Goal: Find specific page/section: Find specific page/section

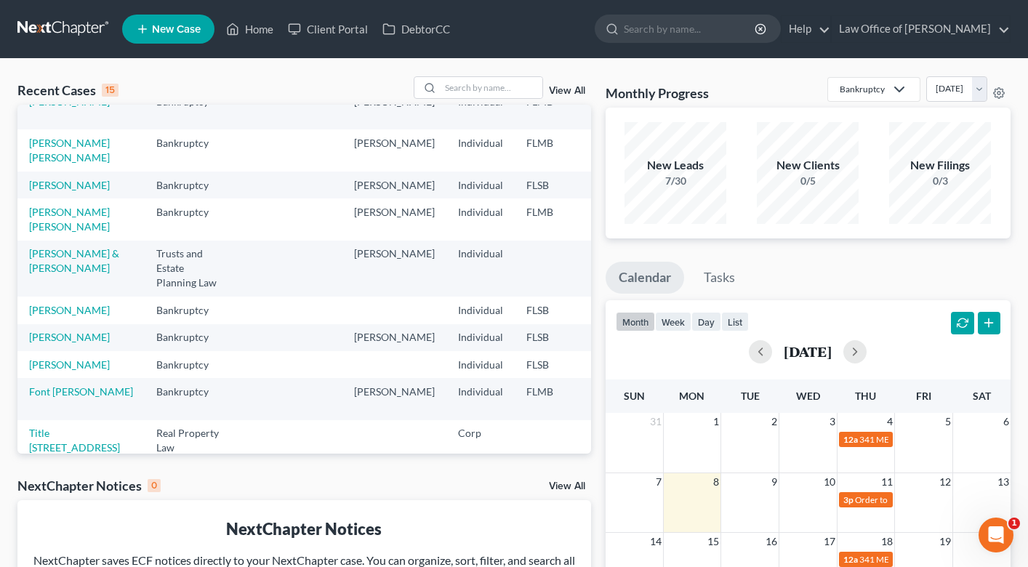
scroll to position [339, 0]
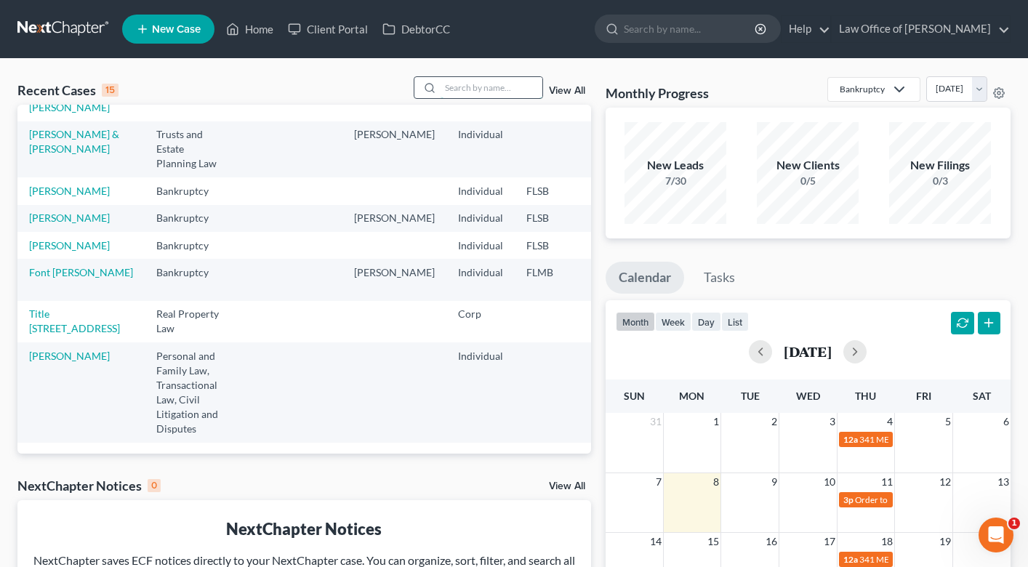
click at [474, 92] on input "search" at bounding box center [491, 87] width 102 height 21
type input "ortega"
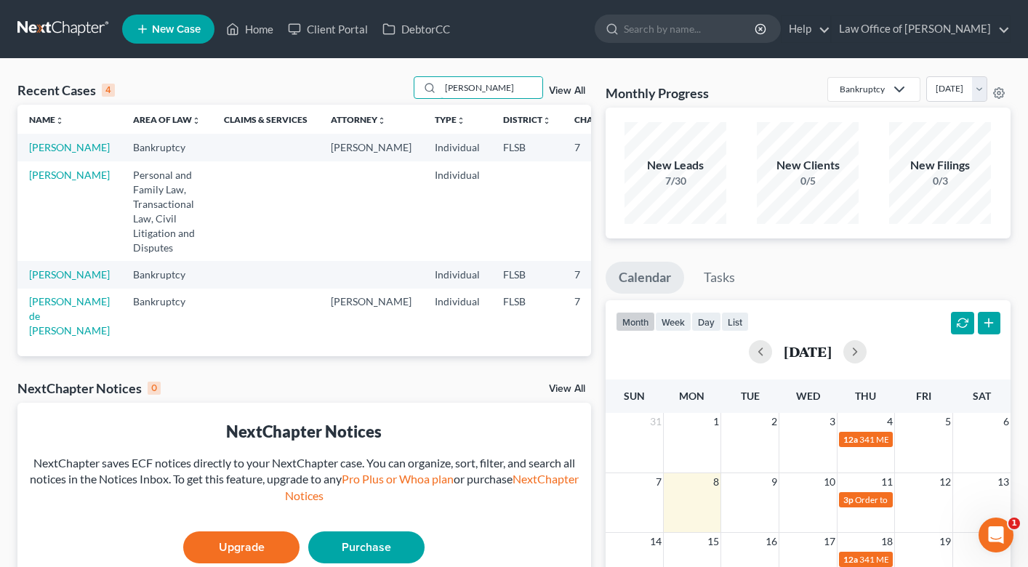
scroll to position [0, 0]
click at [36, 153] on link "[PERSON_NAME]" at bounding box center [69, 147] width 81 height 12
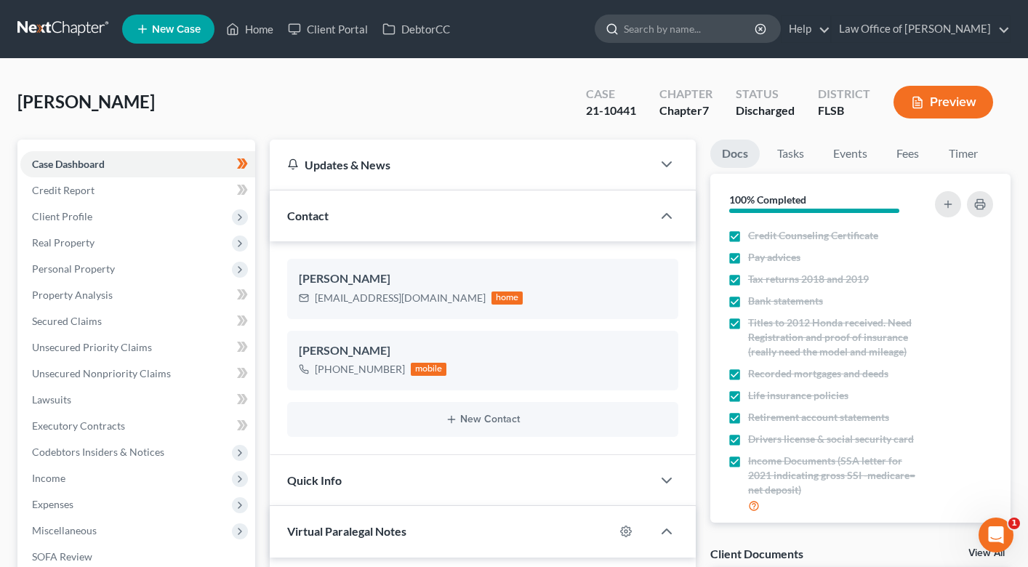
click at [675, 32] on input "search" at bounding box center [690, 28] width 133 height 27
type input "miguel"
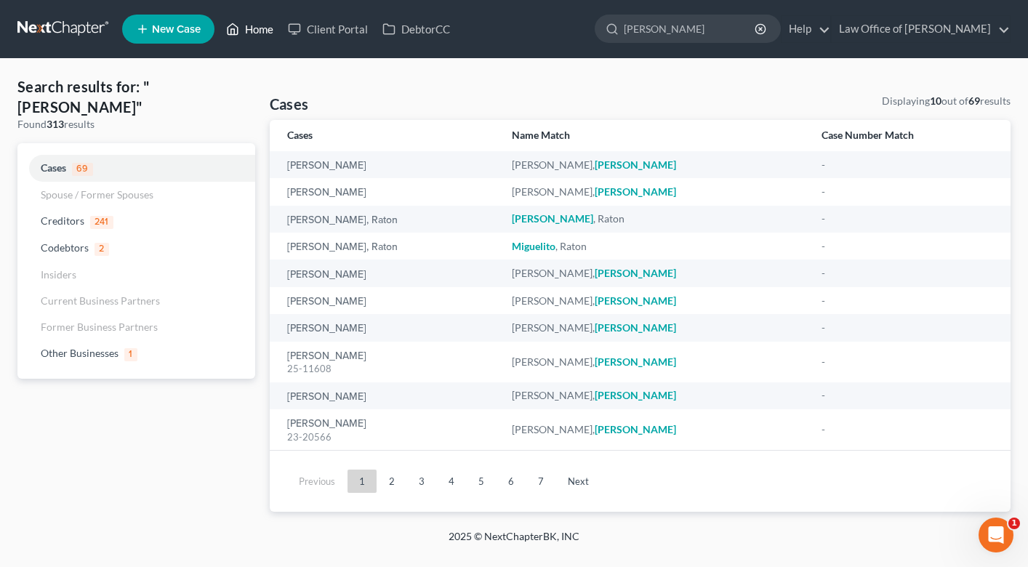
click at [252, 32] on link "Home" at bounding box center [250, 29] width 62 height 26
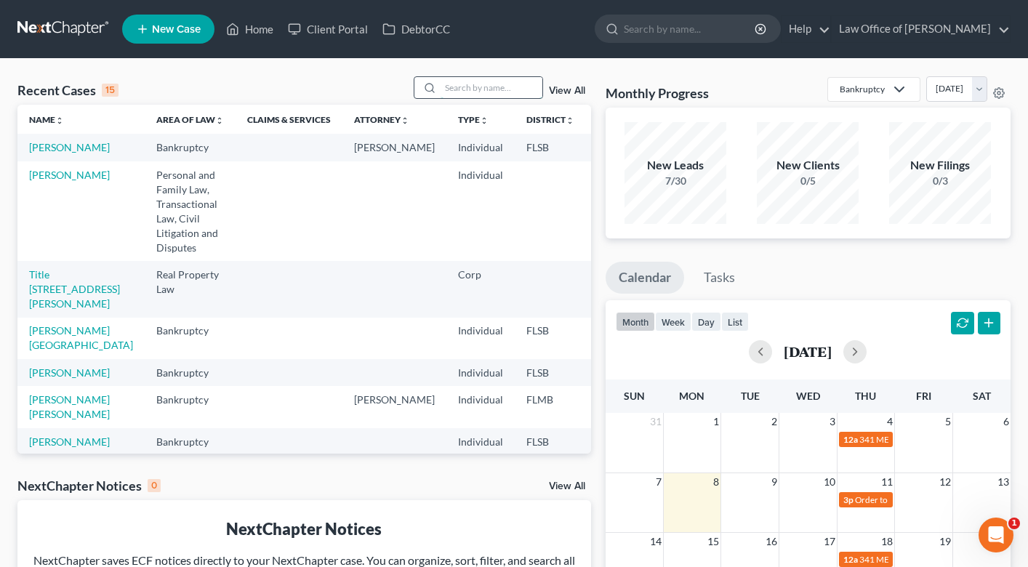
click at [500, 89] on input "search" at bounding box center [491, 87] width 102 height 21
type input "alvaro"
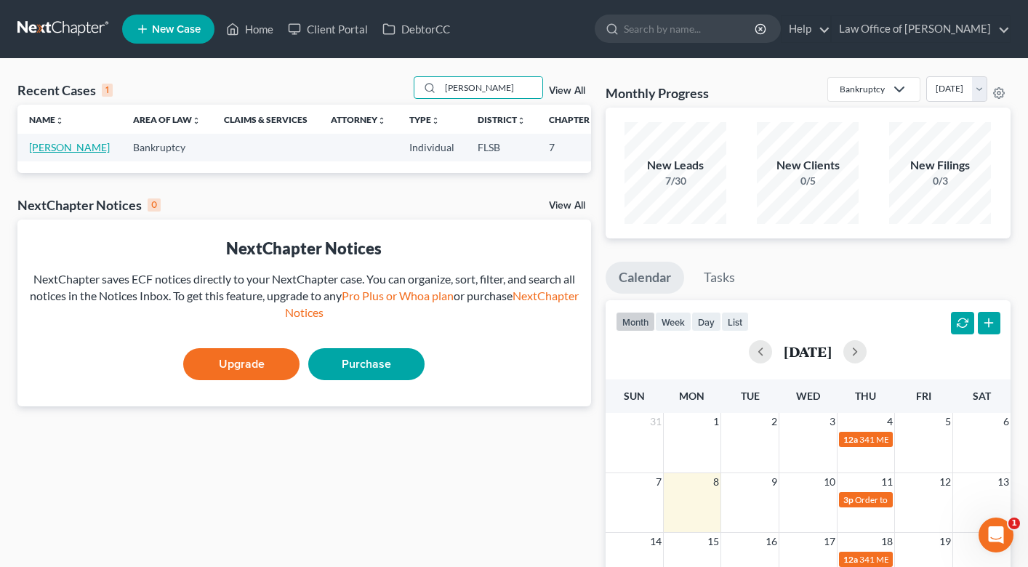
click at [36, 153] on link "Garcia, Alvaro" at bounding box center [69, 147] width 81 height 12
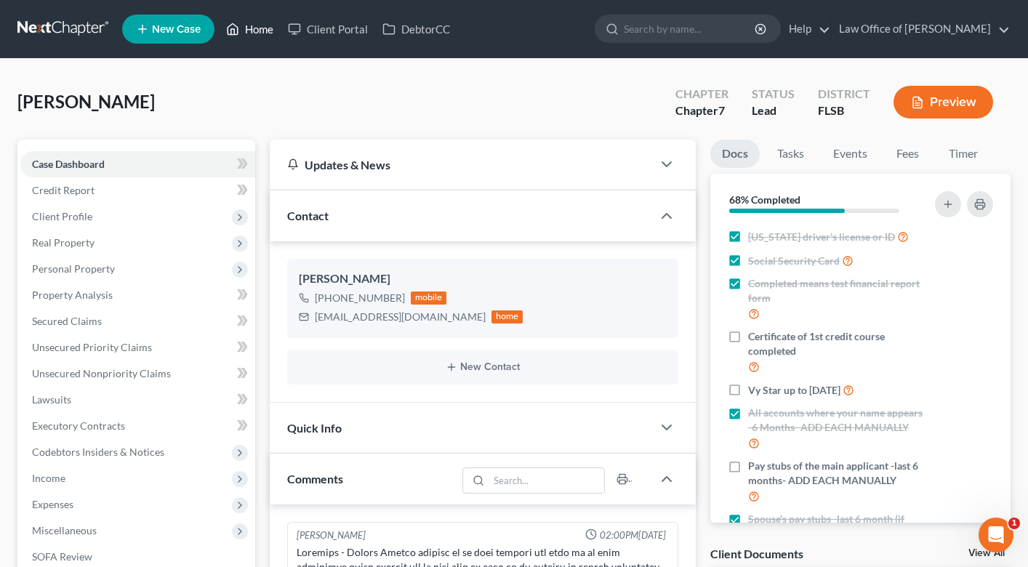
click at [244, 29] on link "Home" at bounding box center [250, 29] width 62 height 26
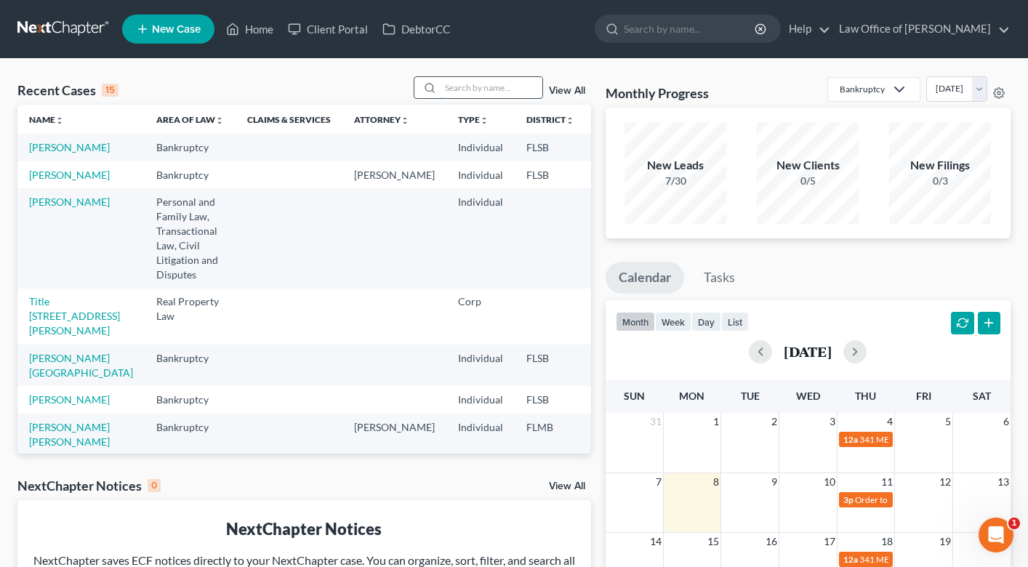
click at [454, 89] on input "search" at bounding box center [491, 87] width 102 height 21
type input "petrone"
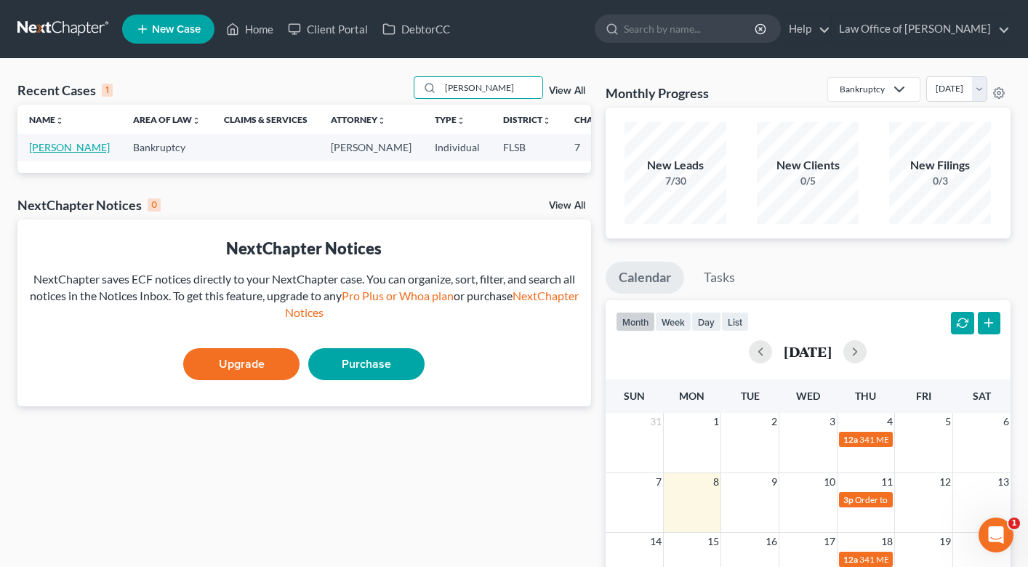
click at [49, 148] on link "Petrone, Jorge" at bounding box center [69, 147] width 81 height 12
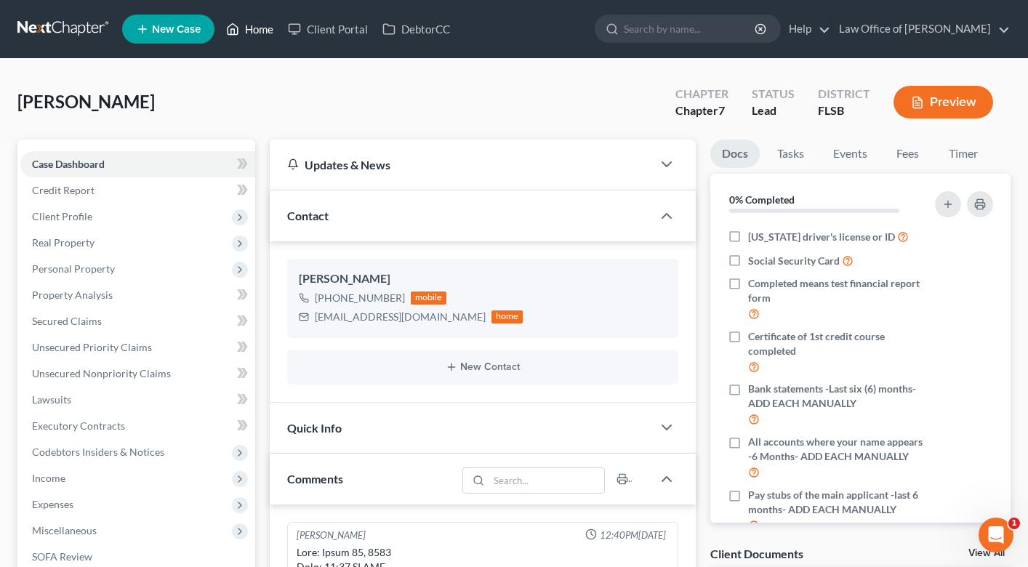
click at [249, 25] on link "Home" at bounding box center [250, 29] width 62 height 26
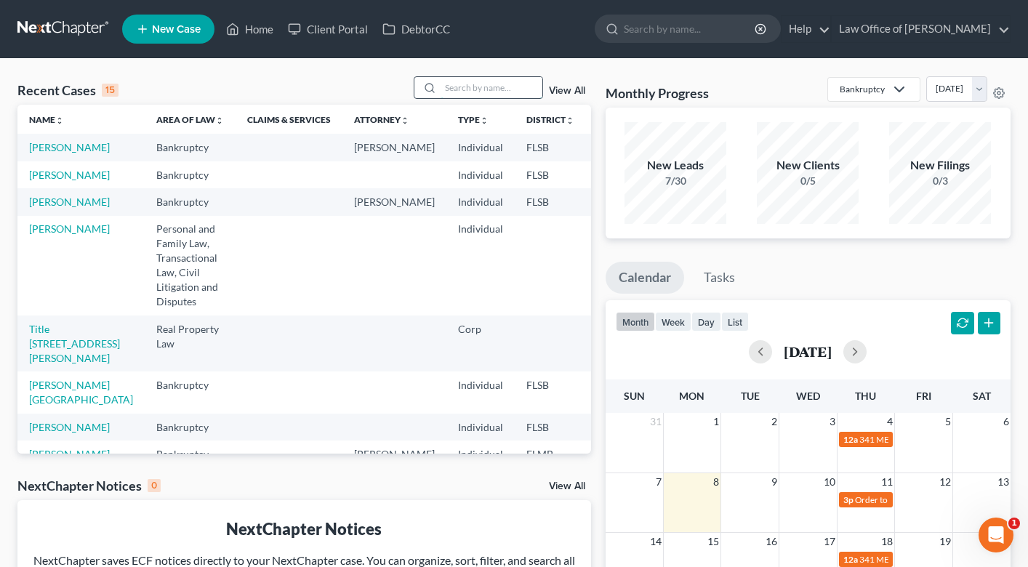
click at [475, 86] on input "search" at bounding box center [491, 87] width 102 height 21
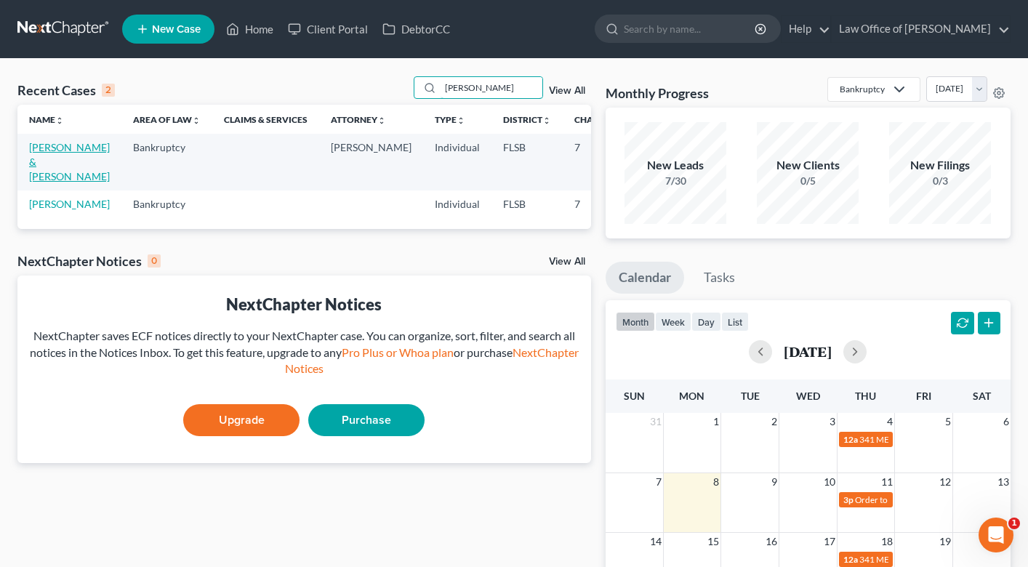
type input "acevedo"
click at [42, 164] on link "Acevedo, Isabel & Mike" at bounding box center [69, 161] width 81 height 41
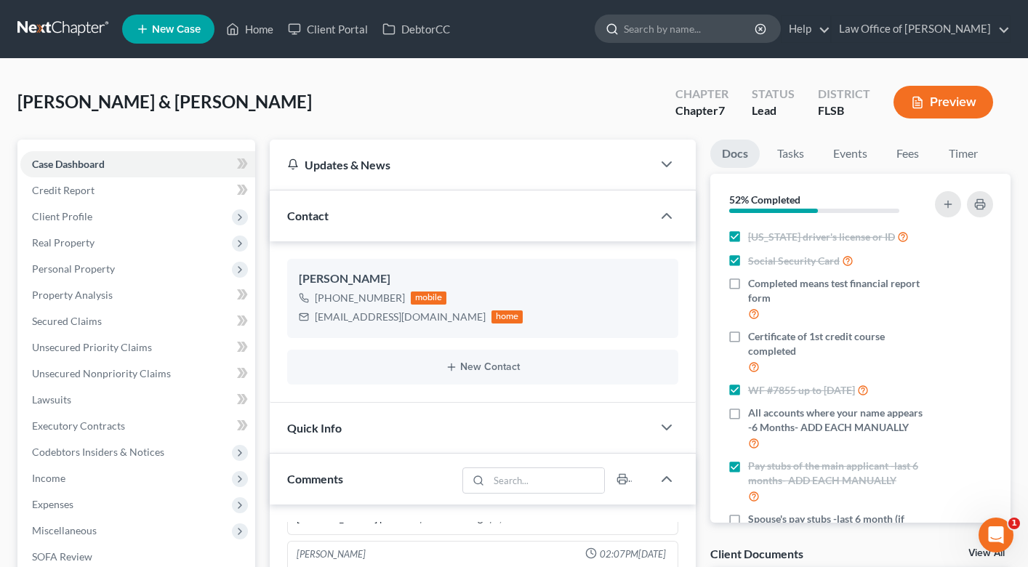
click at [668, 28] on input "search" at bounding box center [690, 28] width 133 height 27
type input "german"
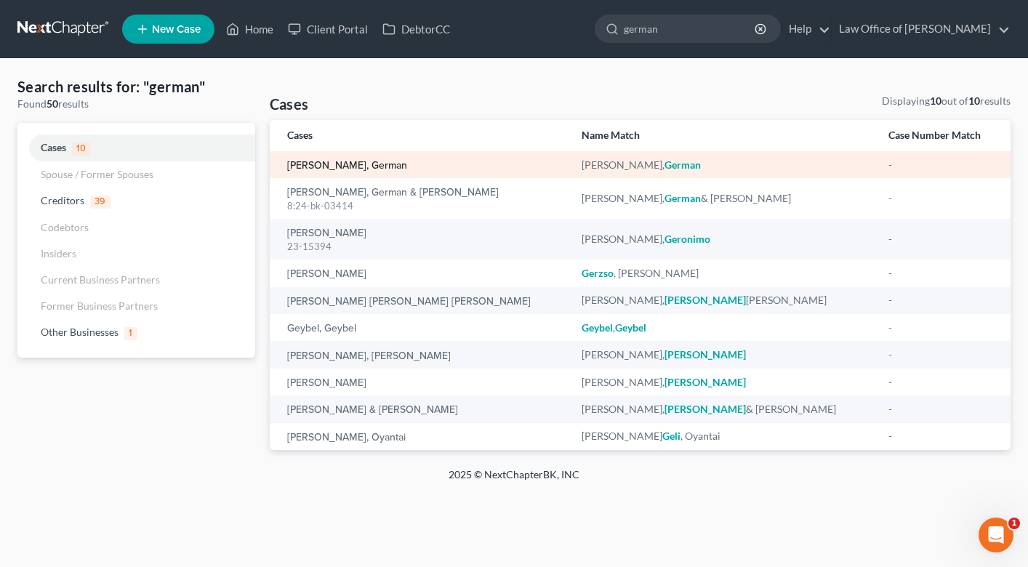
click at [323, 167] on link "[PERSON_NAME], German" at bounding box center [347, 166] width 120 height 10
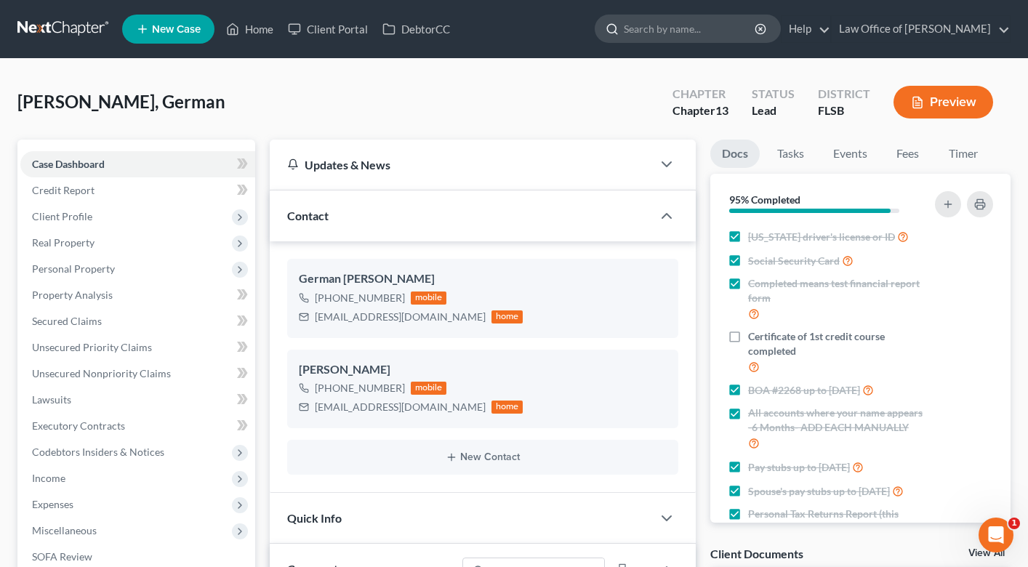
click at [651, 31] on input "search" at bounding box center [690, 28] width 133 height 27
type input "alvaro"
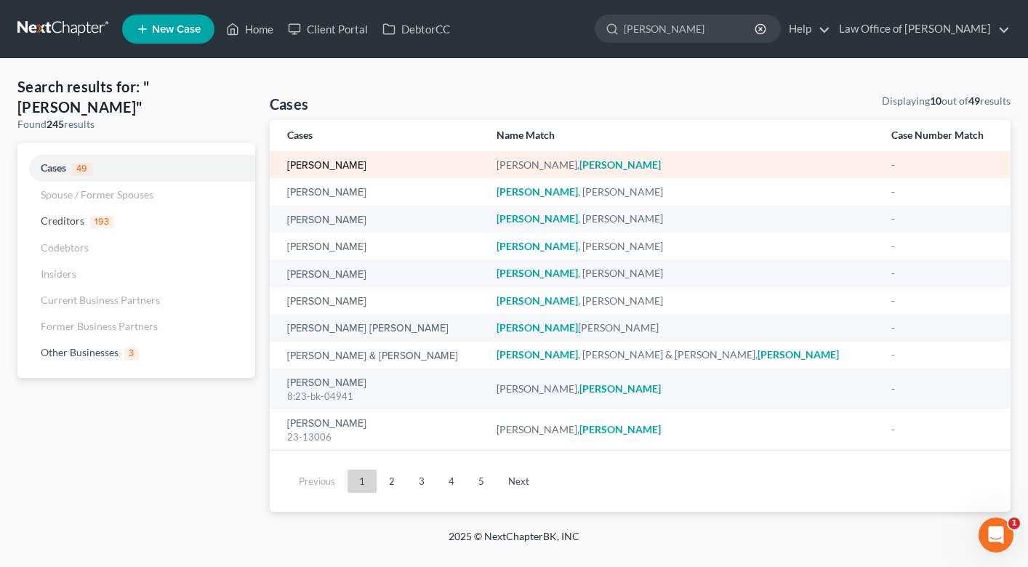
click at [315, 161] on link "Garcia, Alvaro" at bounding box center [326, 166] width 79 height 10
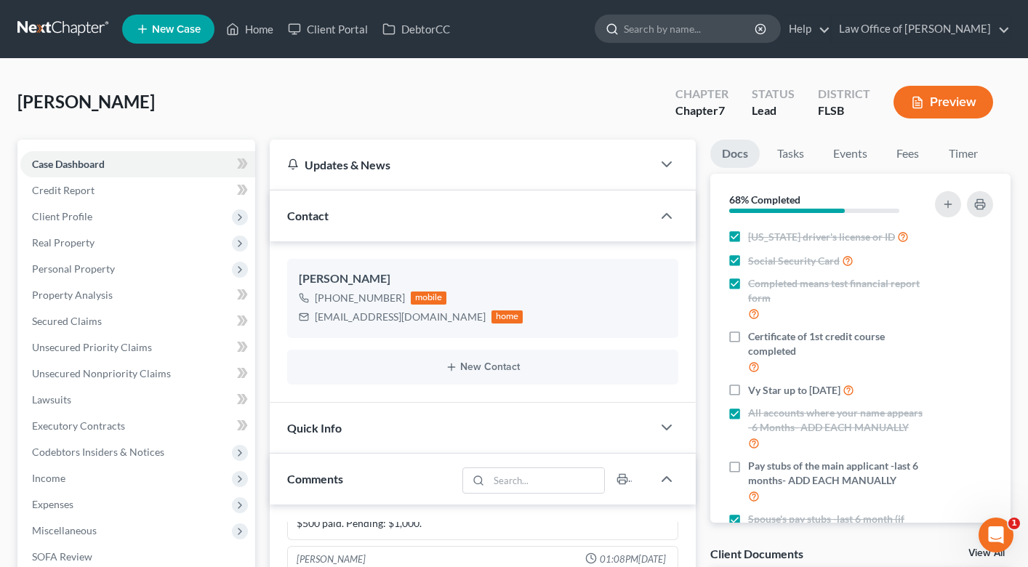
click at [653, 30] on input "search" at bounding box center [690, 28] width 133 height 27
type input "nevelin"
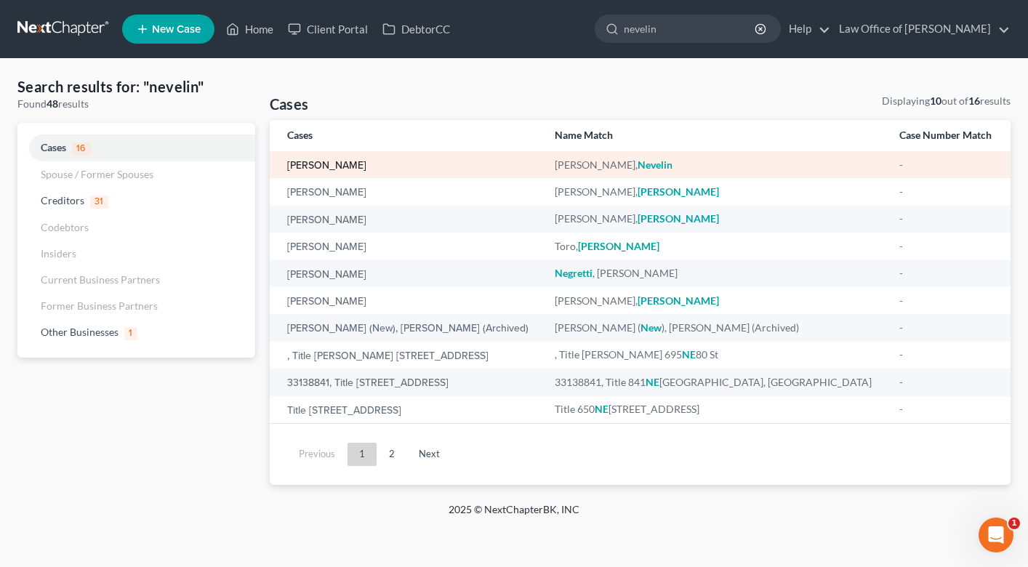
click at [319, 169] on link "Vazquez, Nevelin" at bounding box center [326, 166] width 79 height 10
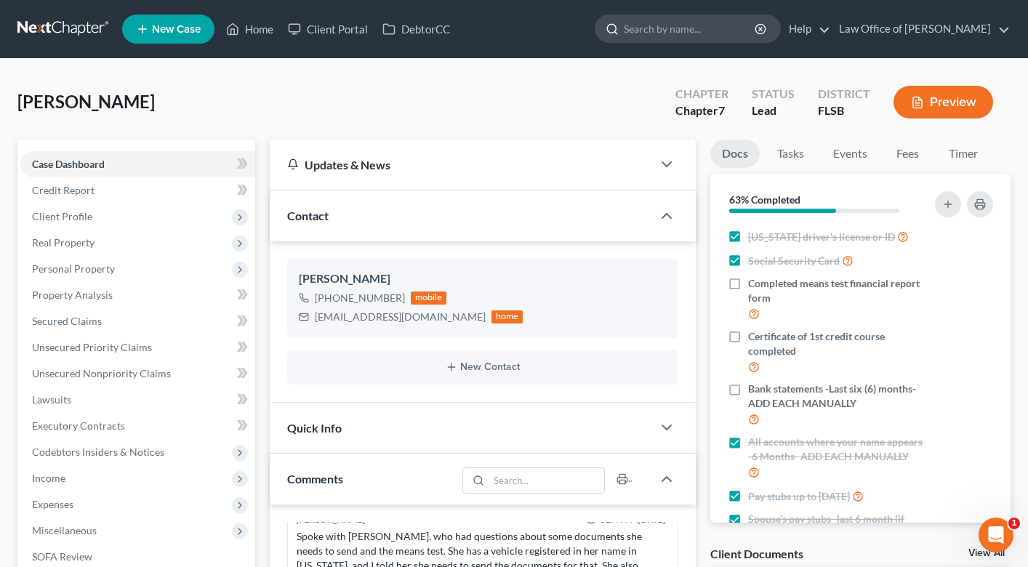
click at [701, 28] on input "search" at bounding box center [690, 28] width 133 height 27
type input "alexey"
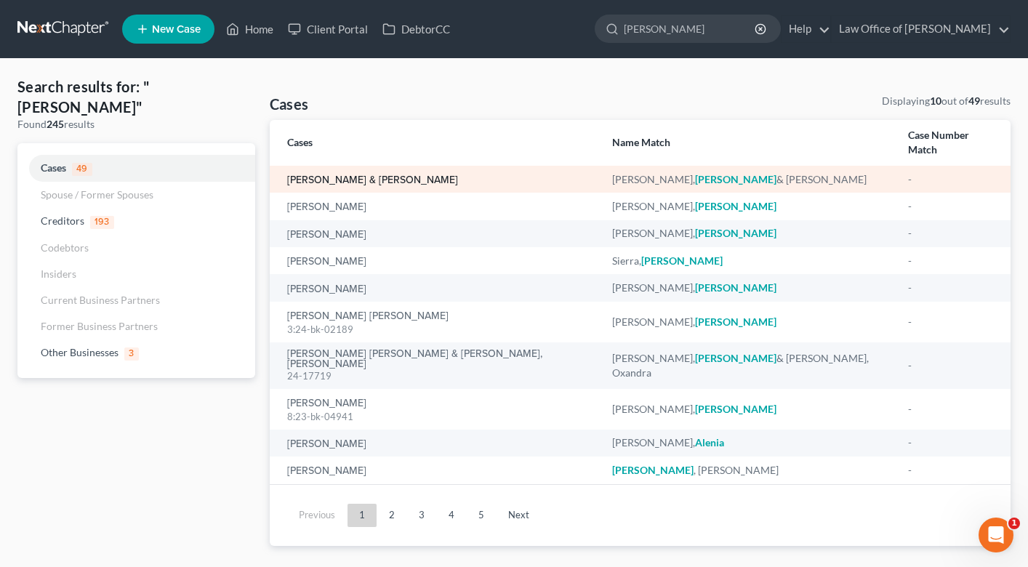
click at [338, 175] on link "Lopez, Alexey & Armentero, Yadira" at bounding box center [372, 180] width 171 height 10
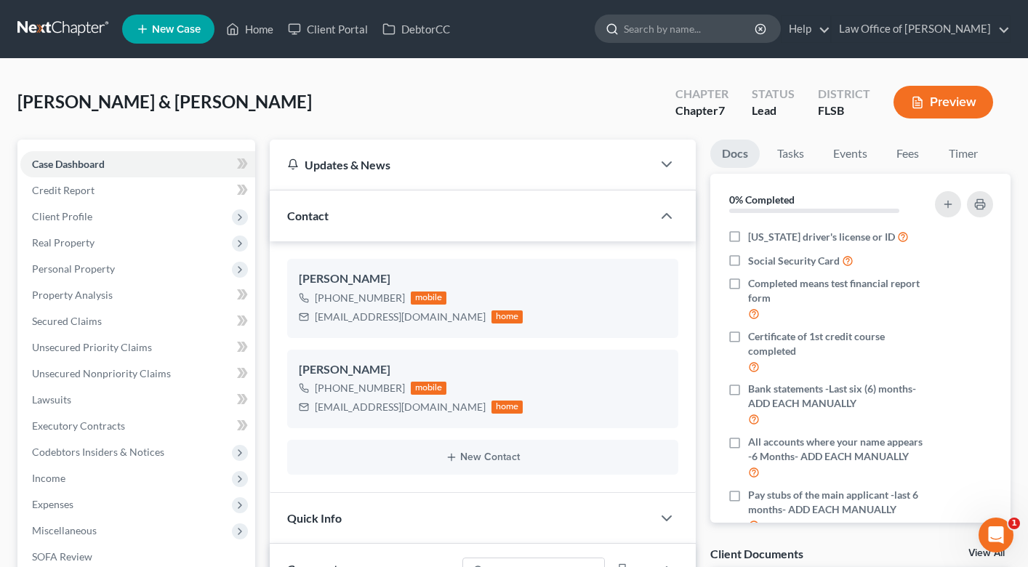
click at [659, 28] on input "search" at bounding box center [690, 28] width 133 height 27
type input "jenny"
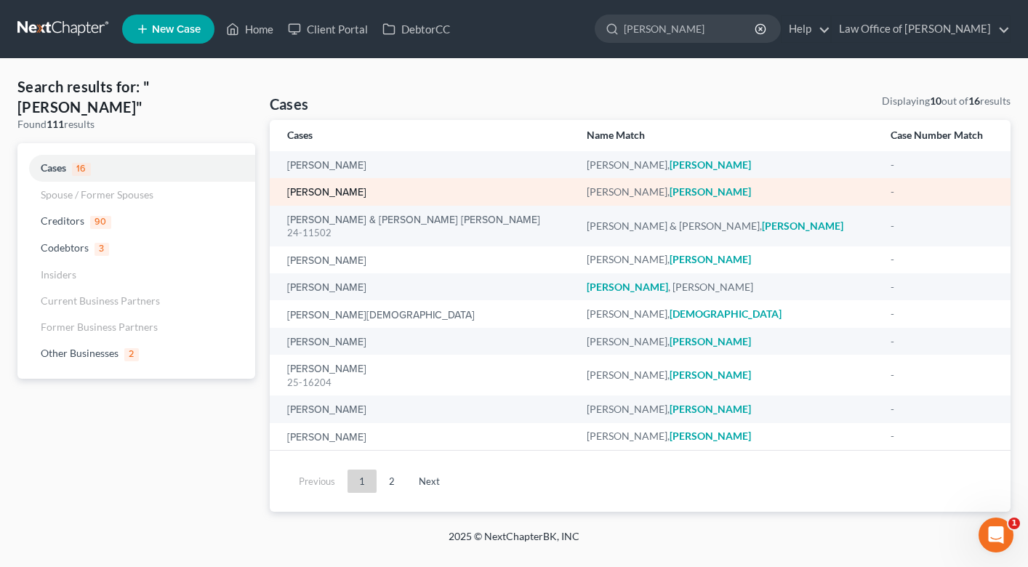
click at [326, 196] on link "Peña, Jenny" at bounding box center [326, 193] width 79 height 10
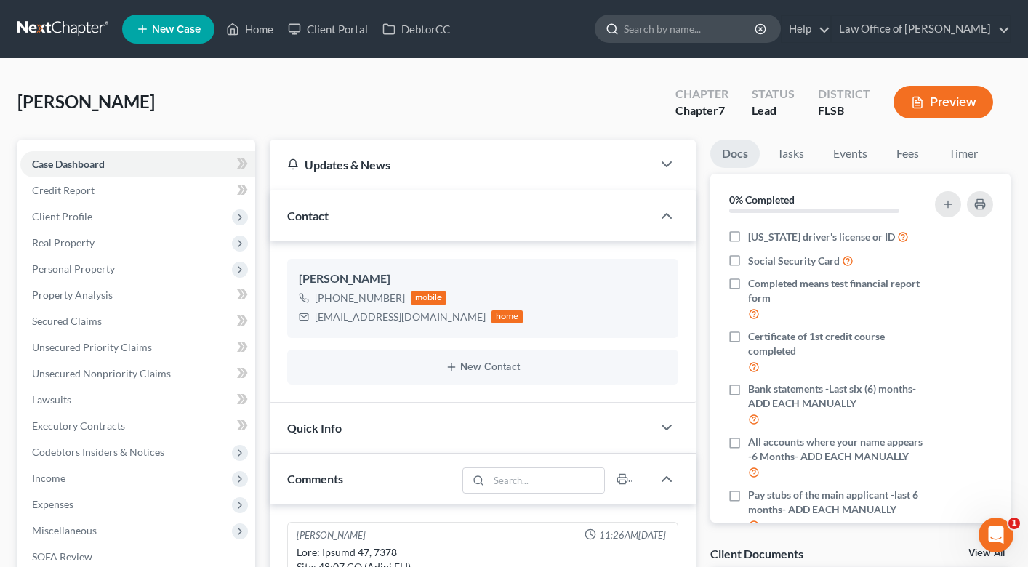
click at [673, 31] on input "search" at bounding box center [690, 28] width 133 height 27
type input "franklin"
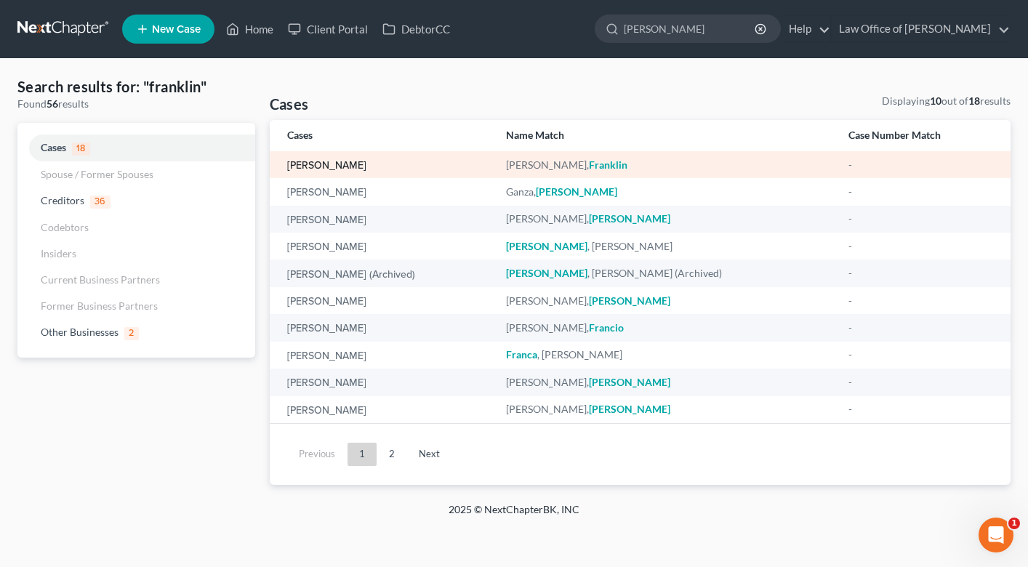
click at [323, 165] on link "Abreu, Franklin" at bounding box center [326, 166] width 79 height 10
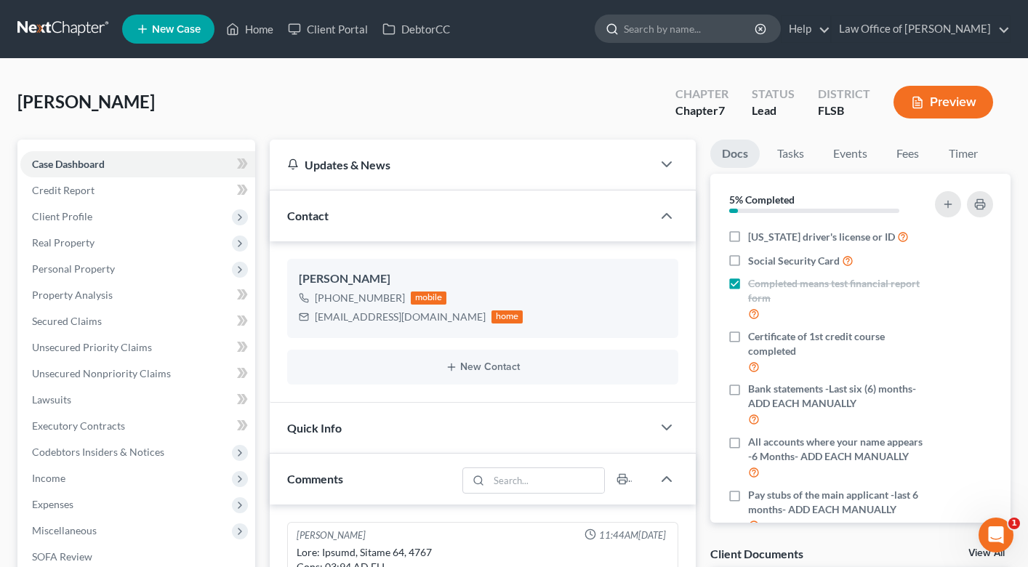
click at [702, 25] on input "search" at bounding box center [690, 28] width 133 height 27
type input "yior"
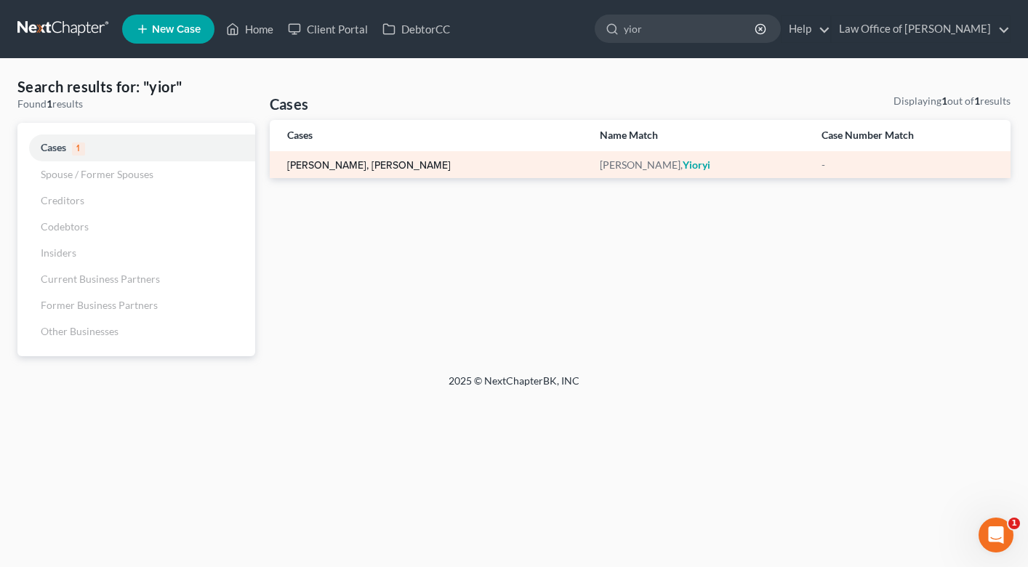
click at [381, 167] on link "Aguado Hernandez, Yioryi" at bounding box center [369, 166] width 164 height 10
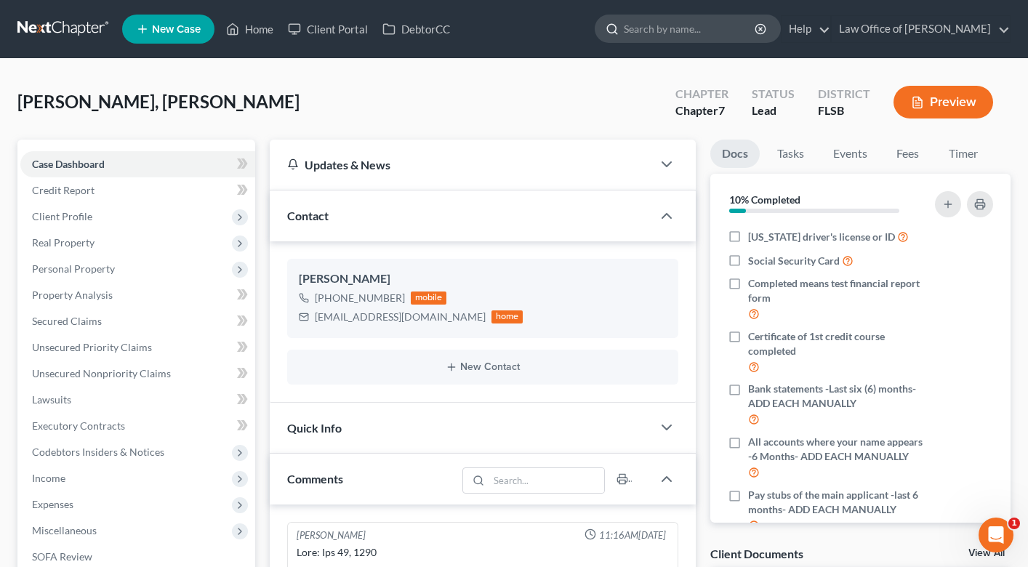
click at [664, 28] on input "search" at bounding box center [690, 28] width 133 height 27
type input "anders"
